Goal: Check status: Check status

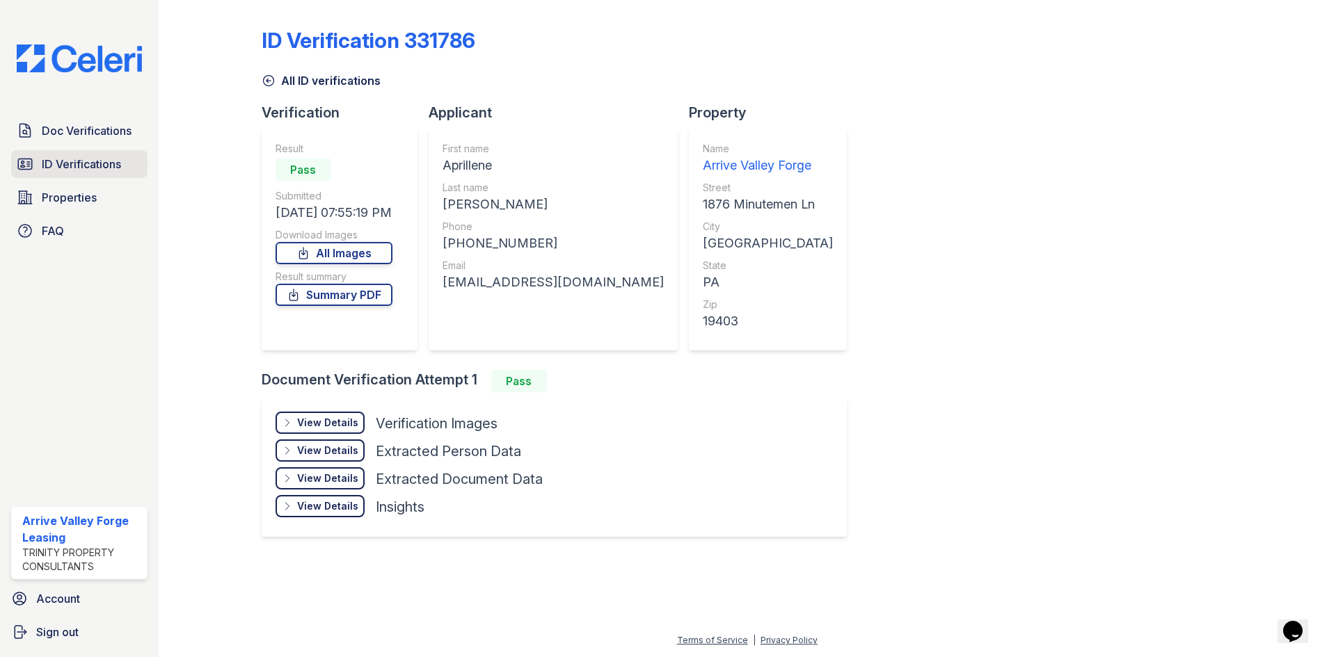
click at [70, 170] on span "ID Verifications" at bounding box center [81, 164] width 79 height 17
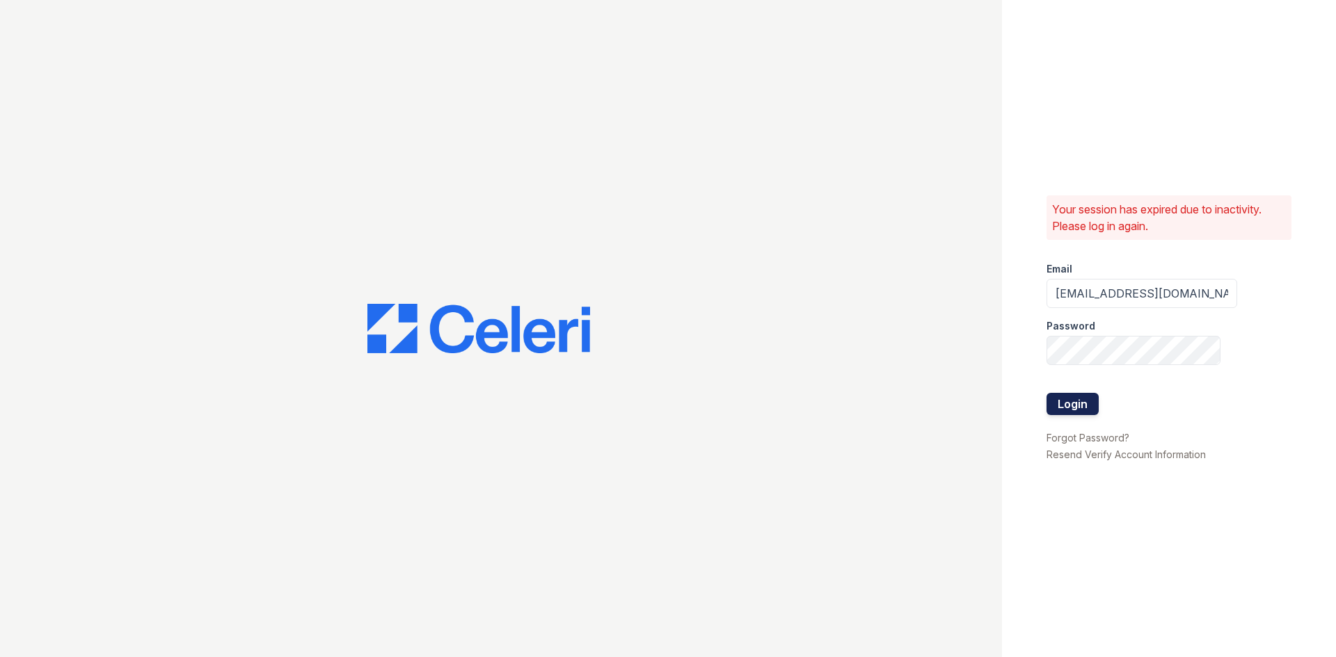
click at [1072, 406] on button "Login" at bounding box center [1072, 404] width 52 height 22
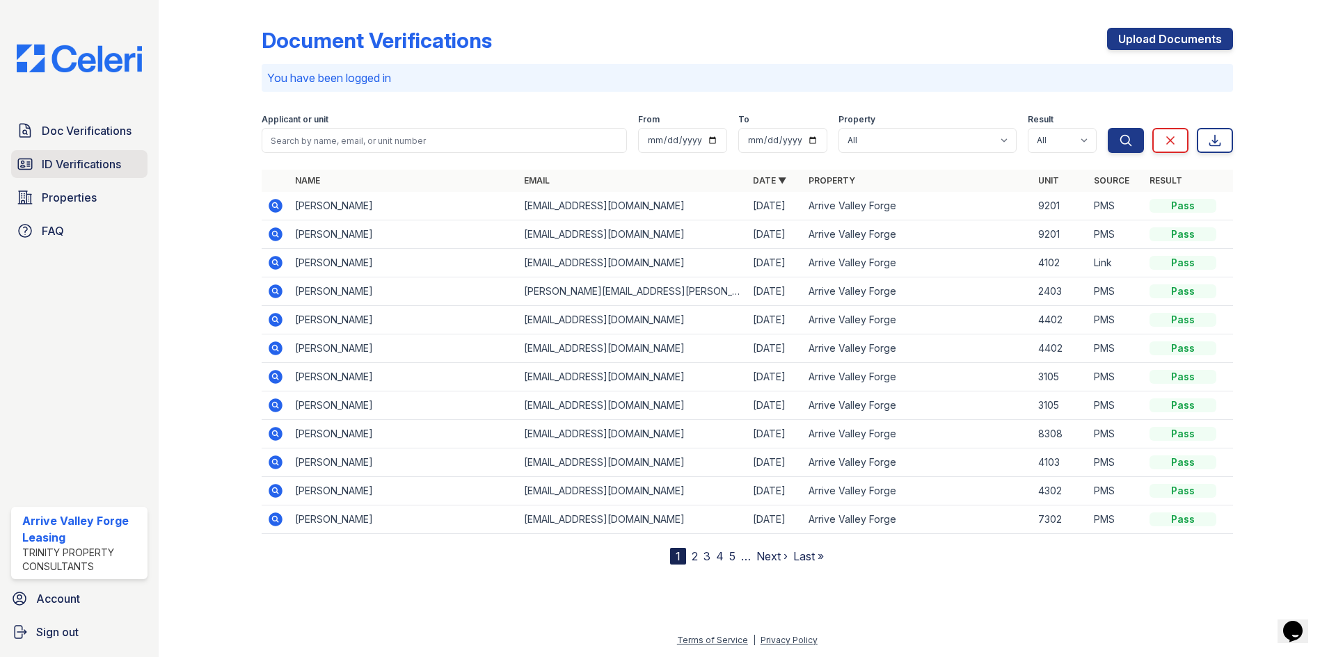
click at [99, 158] on span "ID Verifications" at bounding box center [81, 164] width 79 height 17
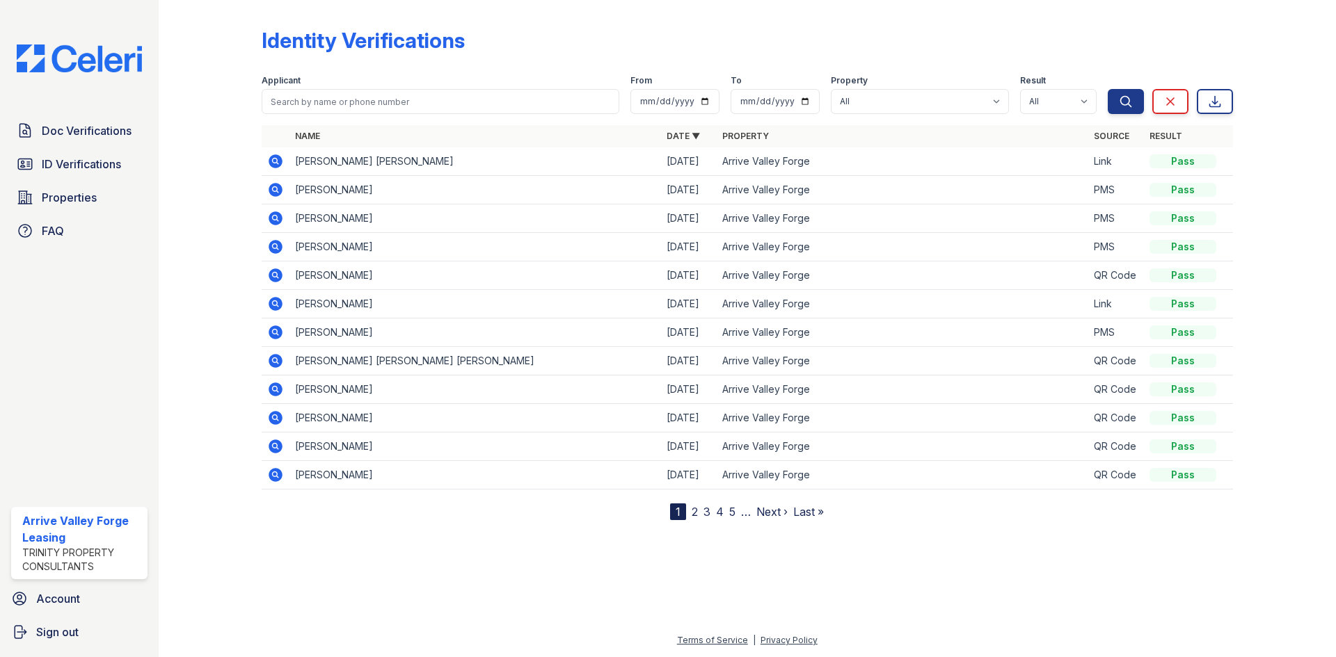
click at [271, 248] on icon at bounding box center [276, 247] width 14 height 14
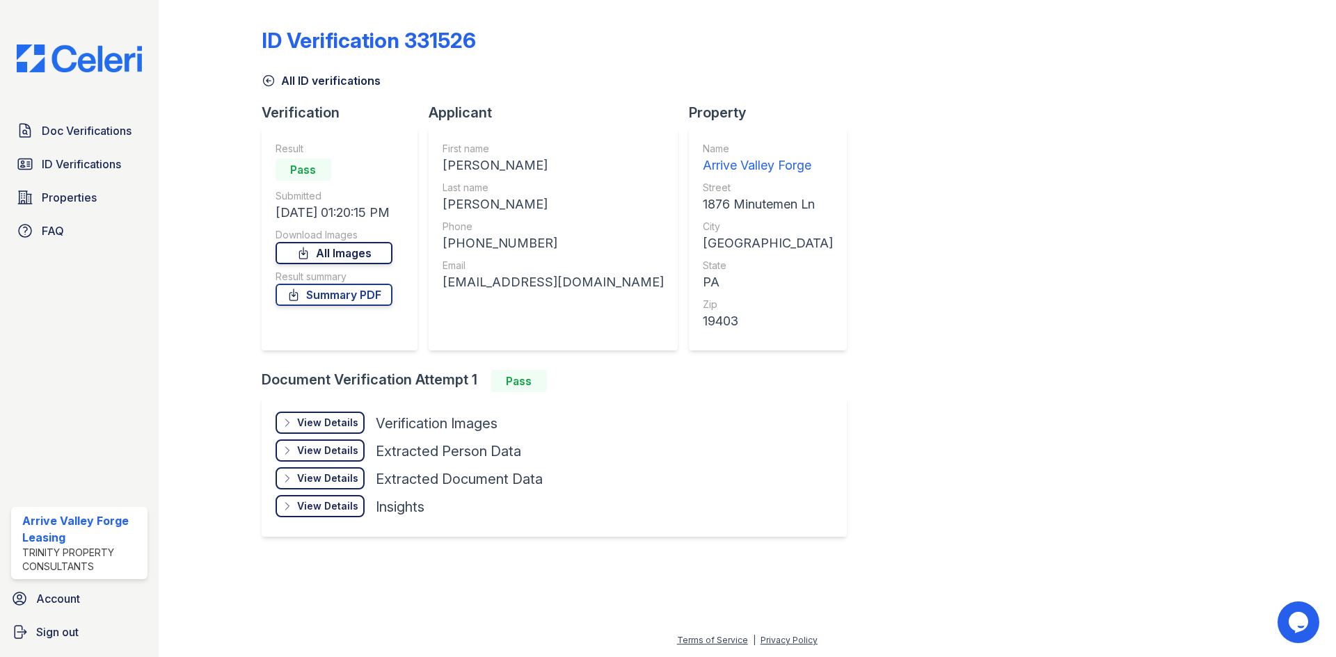
click at [322, 252] on link "All Images" at bounding box center [333, 253] width 117 height 22
click at [333, 302] on link "Summary PDF" at bounding box center [333, 295] width 117 height 22
click at [271, 81] on icon at bounding box center [268, 81] width 10 height 10
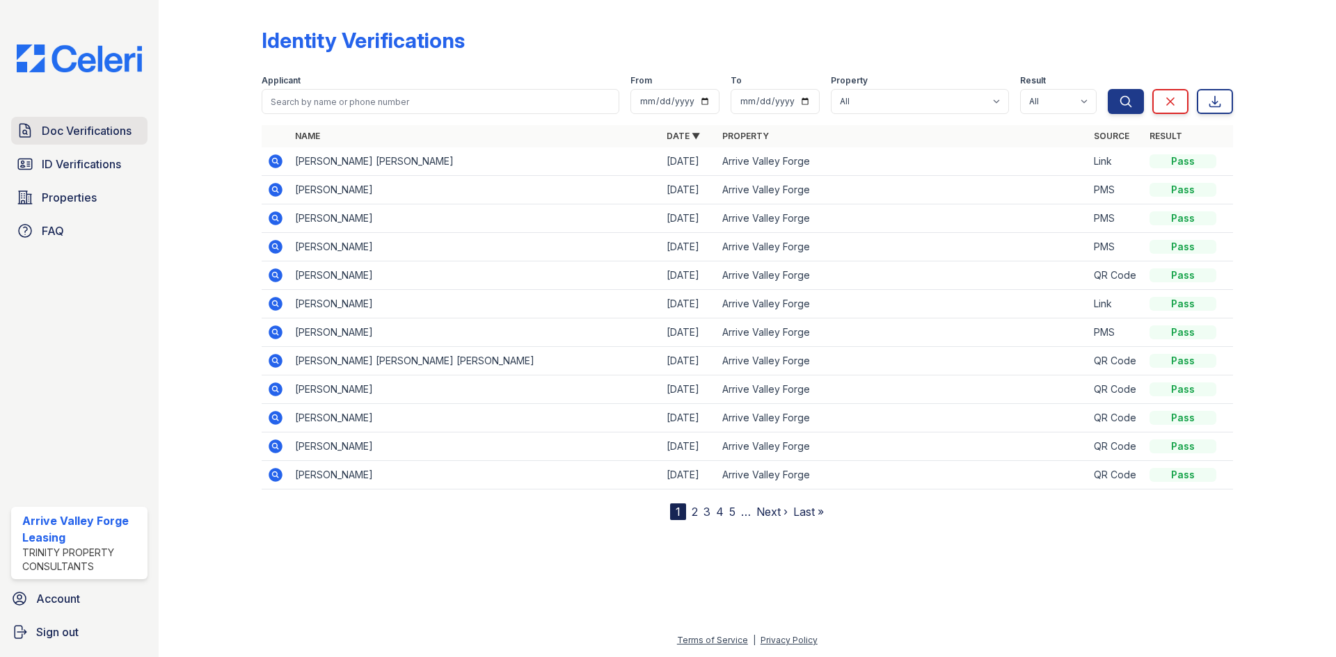
click at [99, 134] on span "Doc Verifications" at bounding box center [87, 130] width 90 height 17
